Goal: Transaction & Acquisition: Purchase product/service

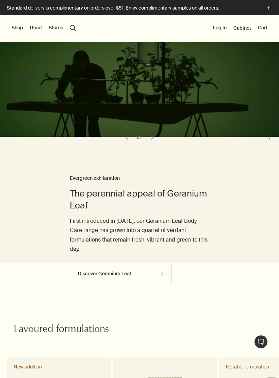
click at [221, 28] on button "Log in" at bounding box center [220, 28] width 14 height 7
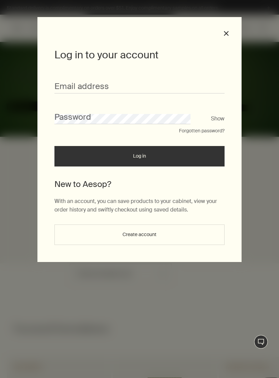
click at [120, 79] on div "Email address" at bounding box center [140, 82] width 170 height 21
click at [97, 88] on input "Email address" at bounding box center [140, 87] width 170 height 13
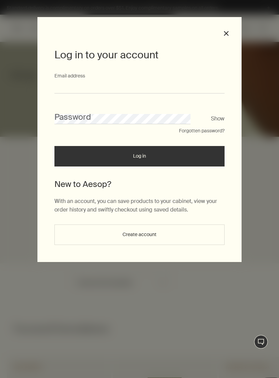
type input "**********"
click at [140, 158] on button "Log in" at bounding box center [140, 156] width 170 height 20
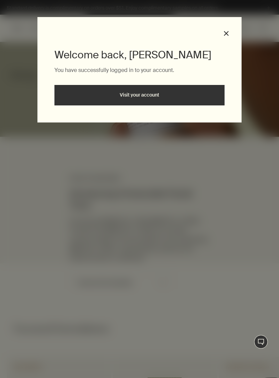
click at [161, 96] on link "Visit your account" at bounding box center [140, 95] width 170 height 20
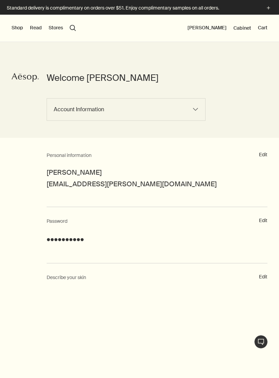
click at [21, 28] on button "Shop" at bounding box center [18, 28] width 12 height 7
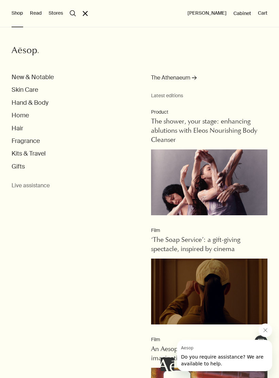
click at [244, 16] on span "Cabinet" at bounding box center [243, 13] width 18 height 6
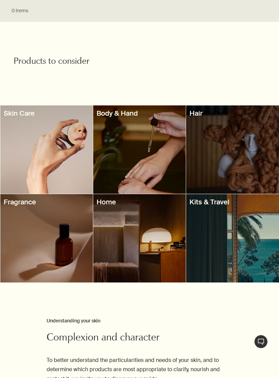
scroll to position [202, 0]
click at [202, 114] on h3 "Hair" at bounding box center [233, 113] width 86 height 9
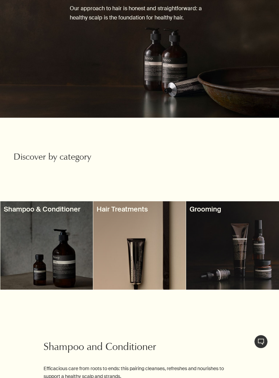
scroll to position [83, 0]
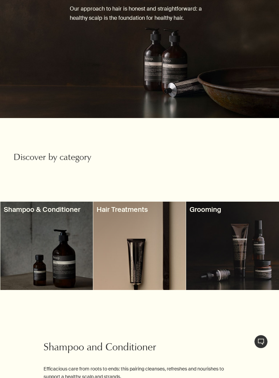
click at [44, 211] on h3 "Shampoo & Conditioner" at bounding box center [47, 209] width 86 height 9
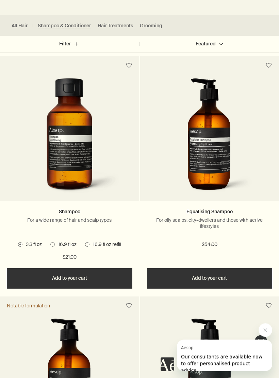
scroll to position [197, 0]
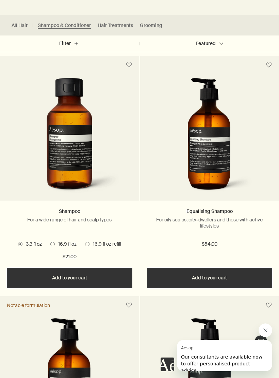
click at [55, 242] on span "16.9 fl oz" at bounding box center [66, 244] width 22 height 7
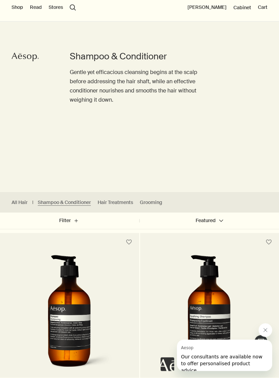
scroll to position [0, 0]
